Goal: Task Accomplishment & Management: Manage account settings

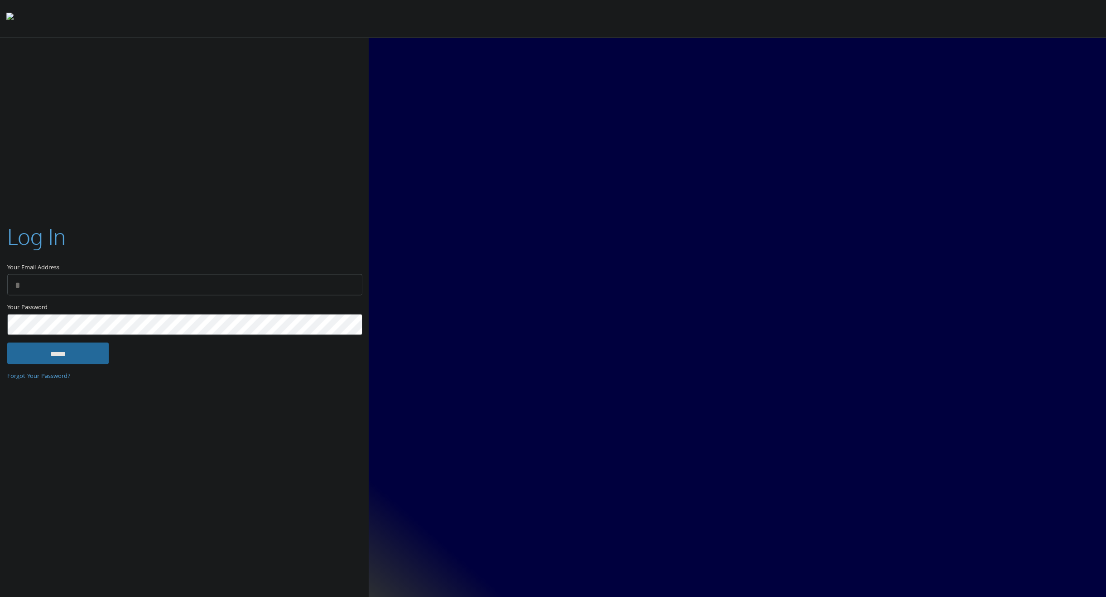
type input "**********"
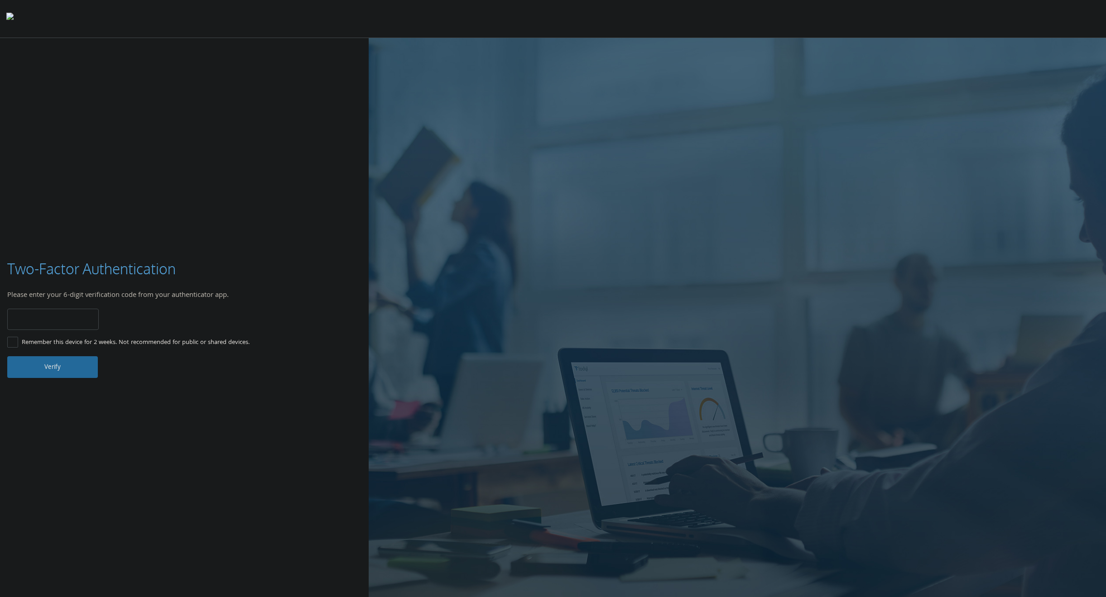
type input "******"
click at [18, 343] on label "Remember this device for 2 weeks. Not recommended for public or shared devices." at bounding box center [128, 342] width 242 height 11
click at [32, 358] on button "Verify" at bounding box center [52, 367] width 91 height 22
